Goal: Transaction & Acquisition: Download file/media

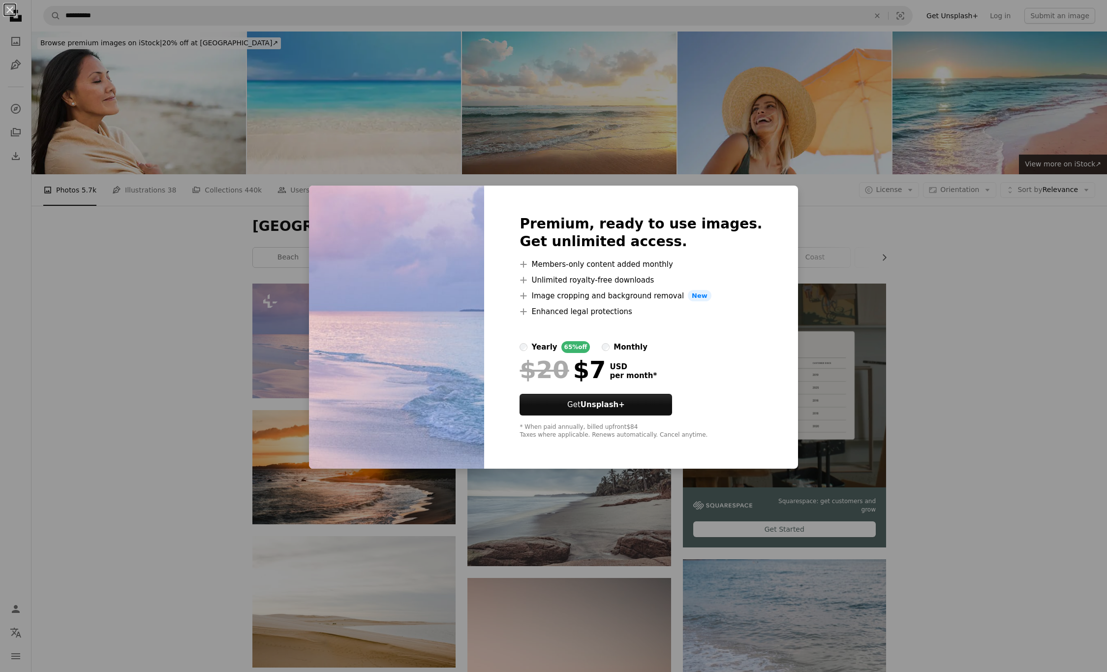
click at [754, 213] on div "Premium, ready to use images. Get unlimited access. A plus sign Members-only co…" at bounding box center [640, 326] width 313 height 283
drag, startPoint x: 802, startPoint y: 157, endPoint x: 783, endPoint y: 179, distance: 29.6
click at [789, 178] on div "An X shape Premium, ready to use images. Get unlimited access. A plus sign Memb…" at bounding box center [553, 336] width 1107 height 672
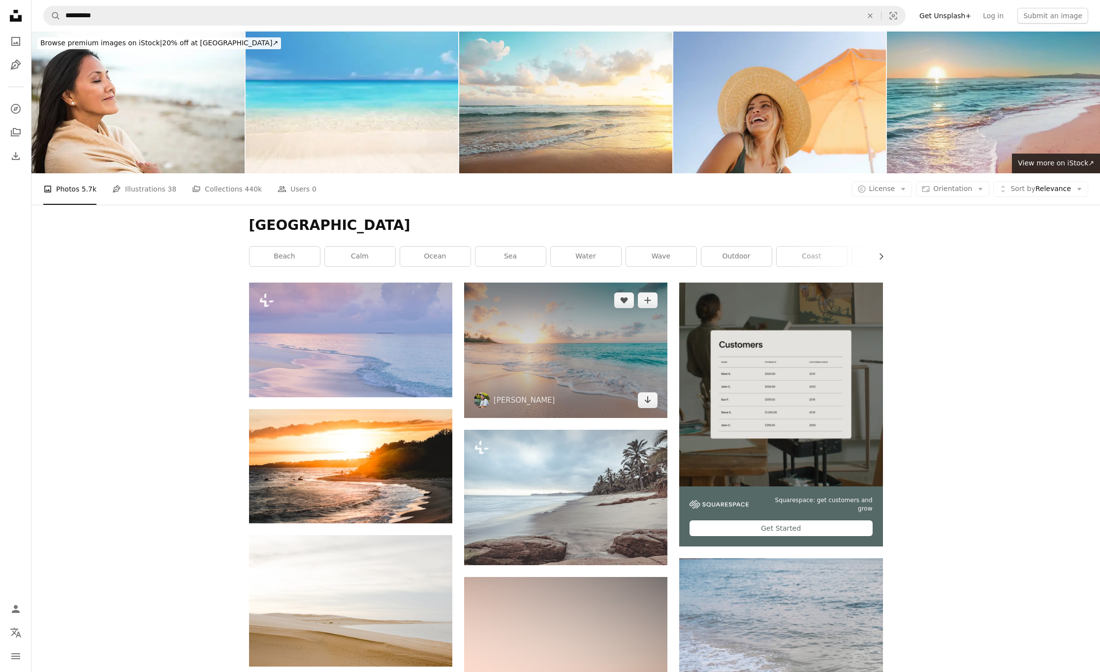
click at [606, 361] on img at bounding box center [565, 349] width 203 height 135
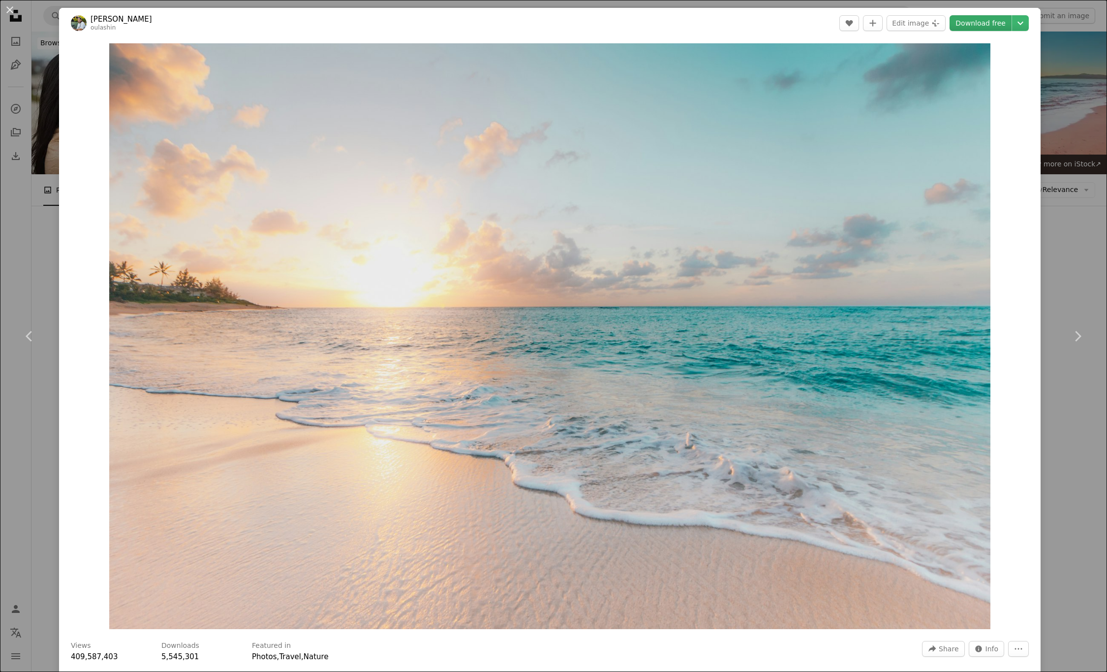
click at [968, 21] on link "Download free" at bounding box center [981, 23] width 62 height 16
